Goal: Check status

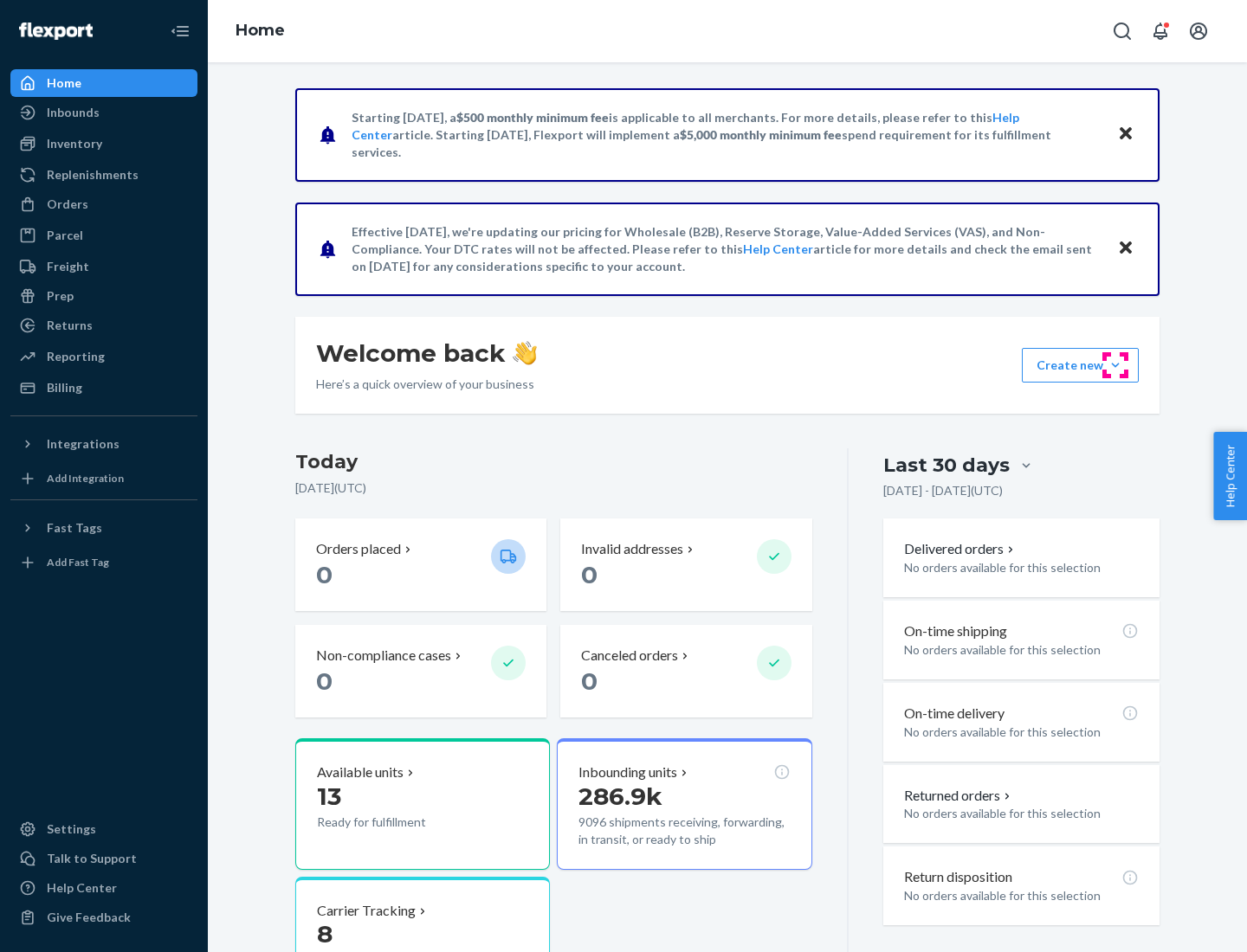
click at [1115, 366] on button "Create new Create new inbound Create new order Create new product" at bounding box center [1080, 366] width 117 height 35
click at [59, 296] on div "Prep" at bounding box center [60, 296] width 27 height 17
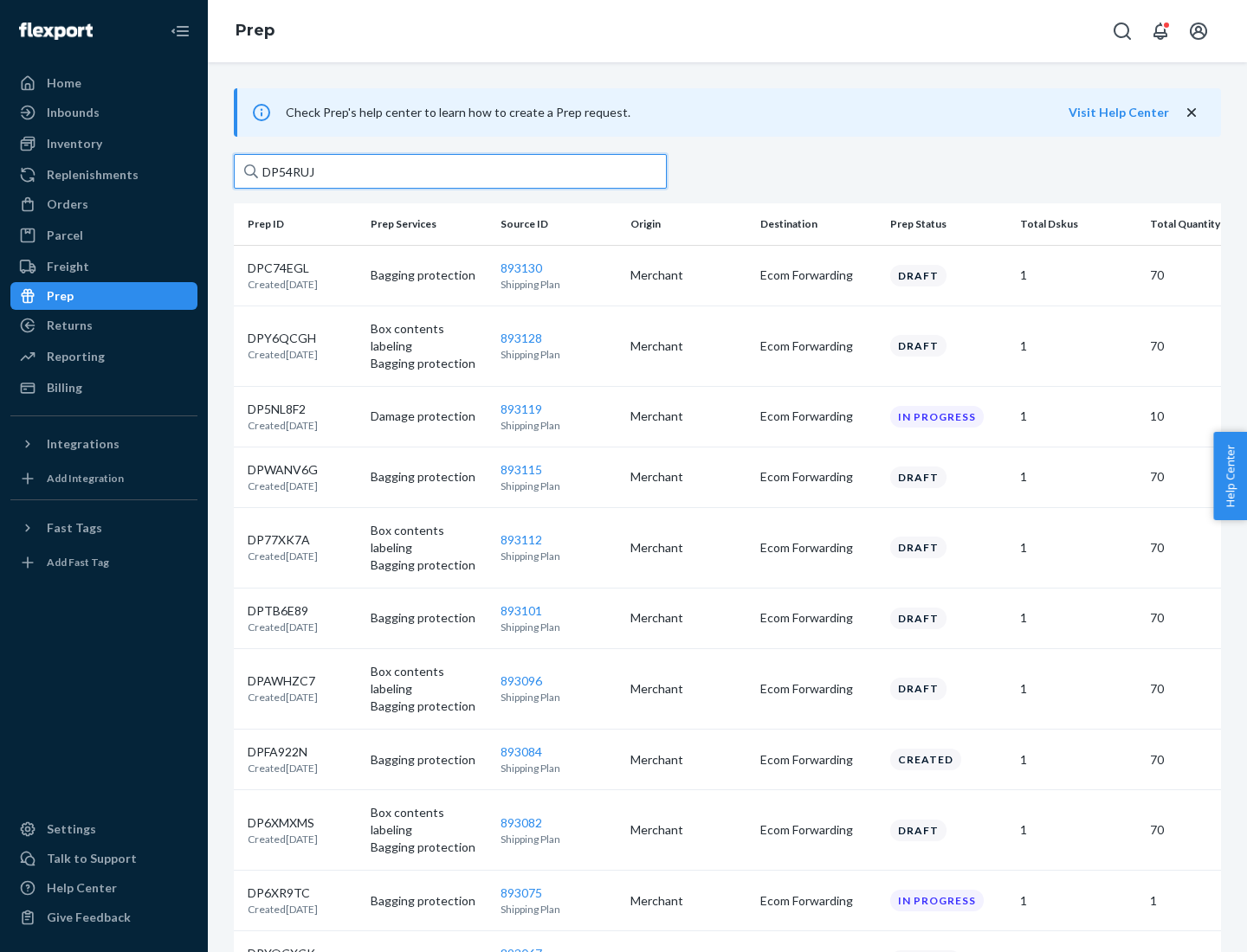
type input "DP54RUJL"
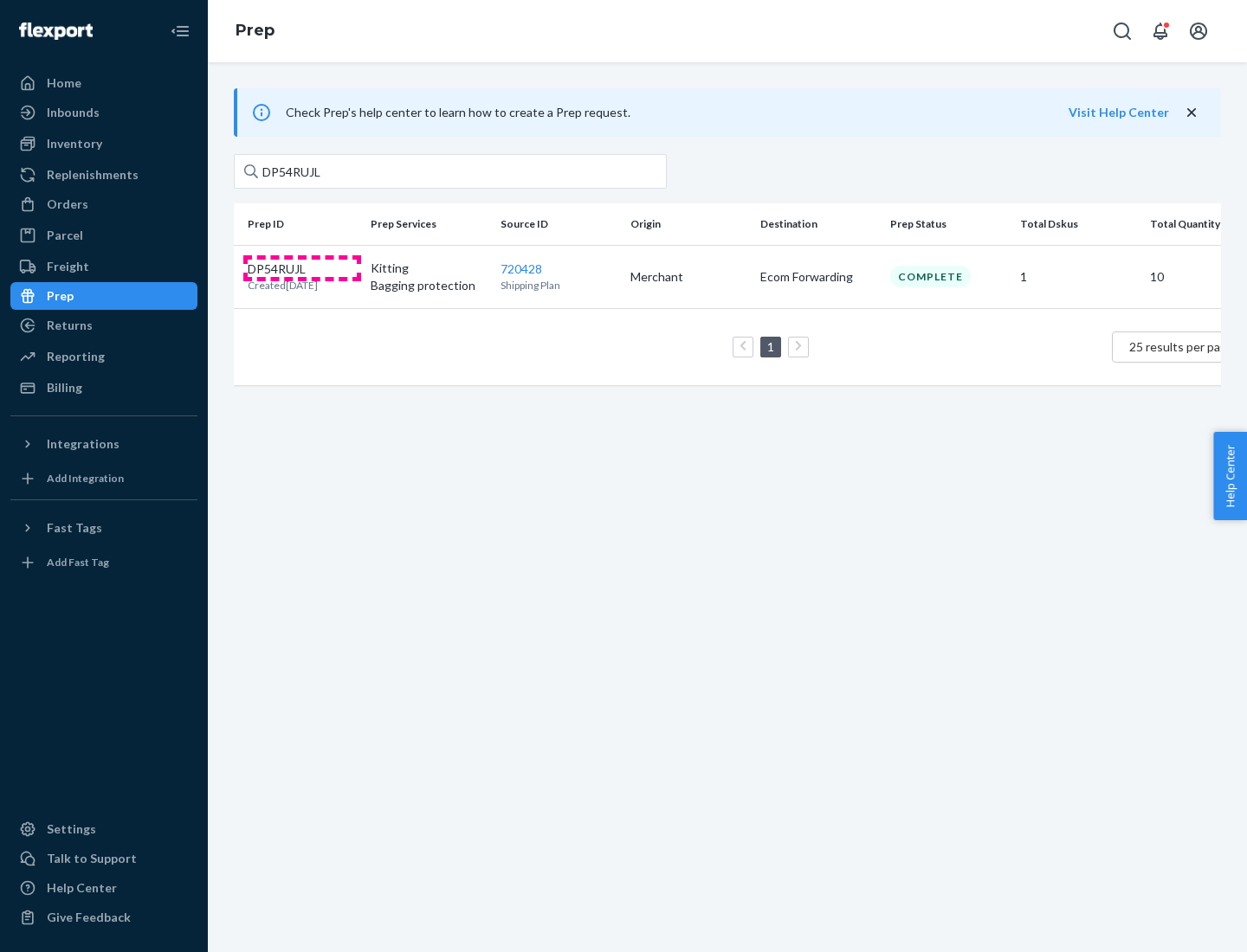
click at [302, 267] on p "DP54RUJL" at bounding box center [282, 269] width 70 height 17
